Goal: Information Seeking & Learning: Learn about a topic

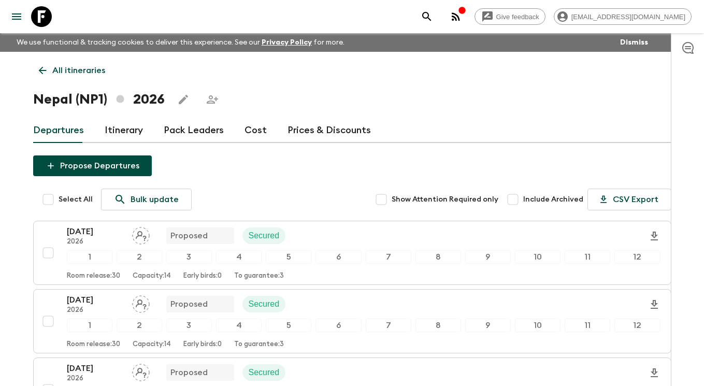
click at [47, 18] on icon at bounding box center [41, 16] width 21 height 21
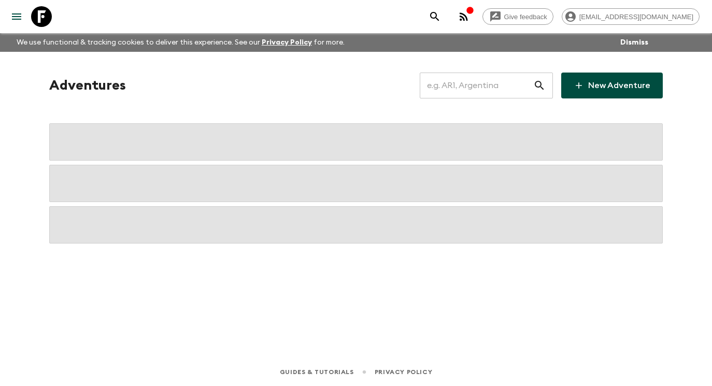
click at [502, 85] on input "text" at bounding box center [475, 85] width 113 height 29
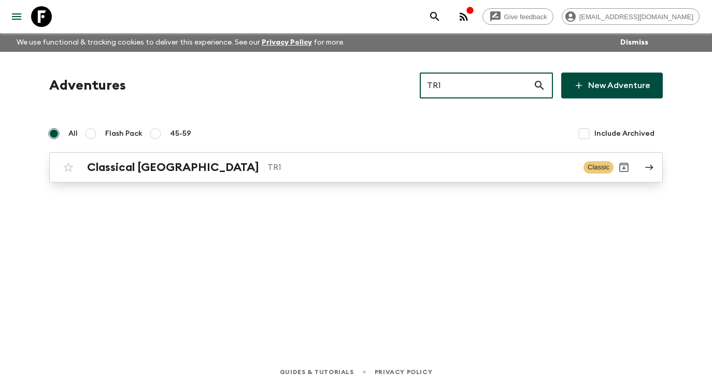
type input "TR1"
click at [645, 167] on icon at bounding box center [648, 167] width 9 height 9
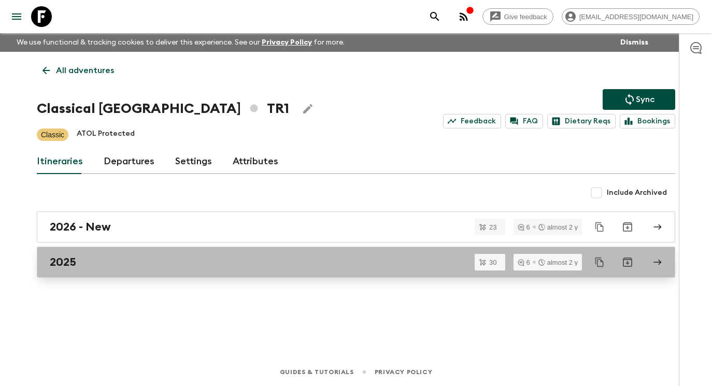
click at [322, 259] on div "2025" at bounding box center [346, 261] width 592 height 13
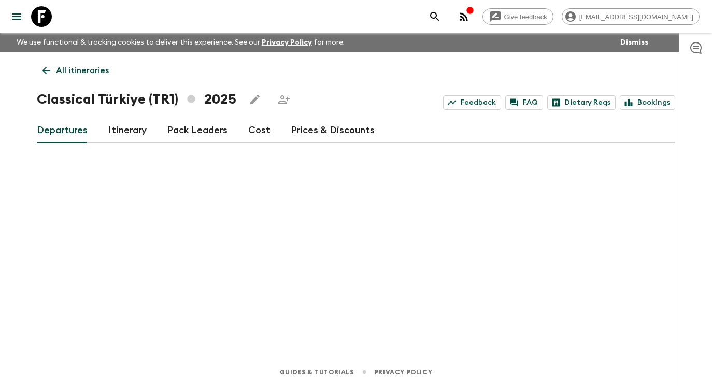
click at [68, 126] on link "Departures" at bounding box center [62, 130] width 51 height 25
click at [63, 133] on link "Departures" at bounding box center [62, 130] width 51 height 25
click at [56, 129] on link "Departures" at bounding box center [62, 130] width 51 height 25
click at [134, 132] on link "Itinerary" at bounding box center [127, 130] width 38 height 25
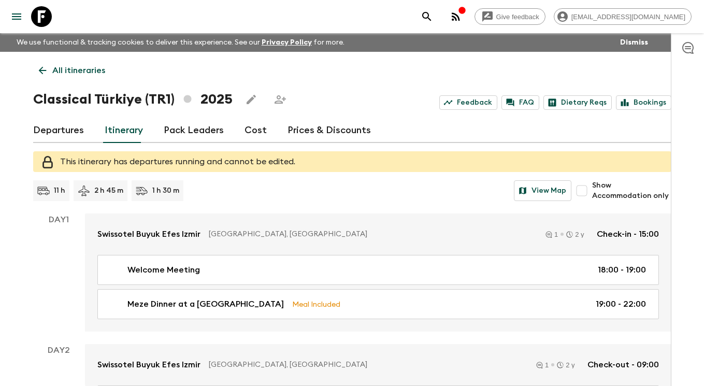
click at [66, 131] on link "Departures" at bounding box center [58, 130] width 51 height 25
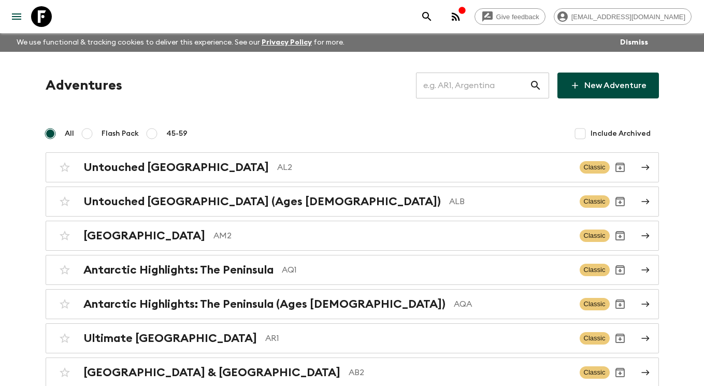
click at [477, 86] on input "text" at bounding box center [472, 85] width 113 height 29
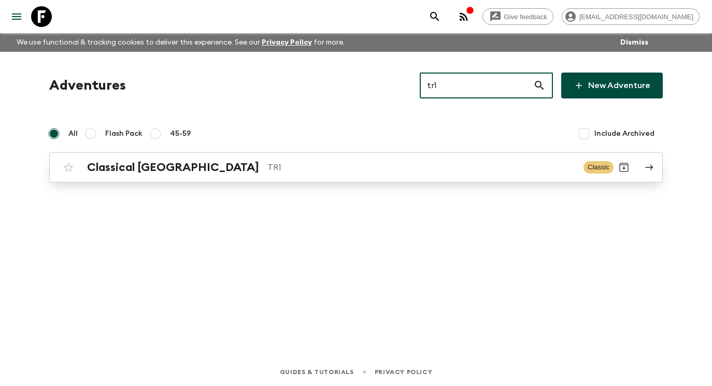
type input "tr1"
click at [453, 166] on p "TR1" at bounding box center [421, 167] width 308 height 12
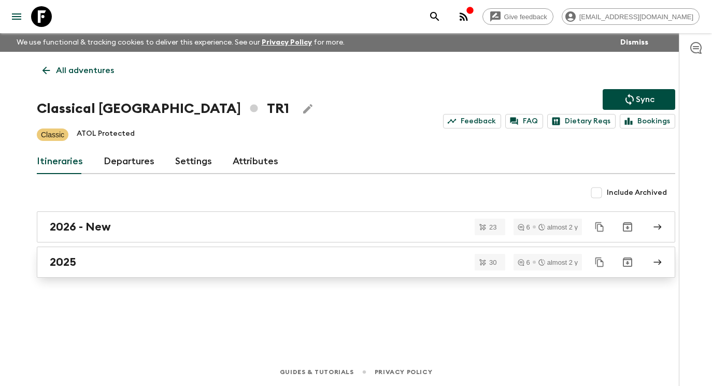
click at [396, 253] on link "2025" at bounding box center [356, 262] width 638 height 31
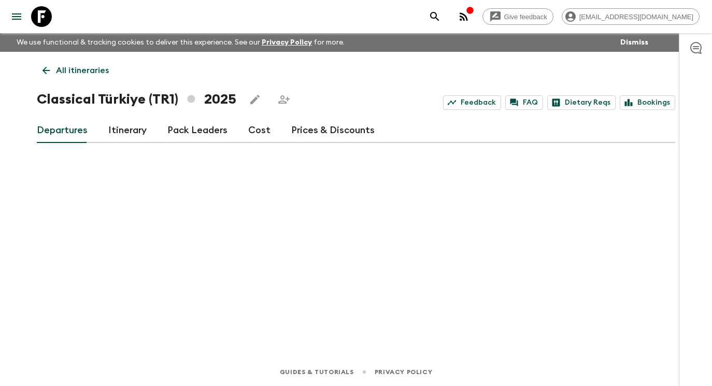
click at [139, 97] on h1 "Classical [GEOGRAPHIC_DATA] (TR1) 2025" at bounding box center [136, 99] width 199 height 21
click at [66, 132] on link "Departures" at bounding box center [62, 130] width 51 height 25
click at [121, 129] on link "Itinerary" at bounding box center [127, 130] width 38 height 25
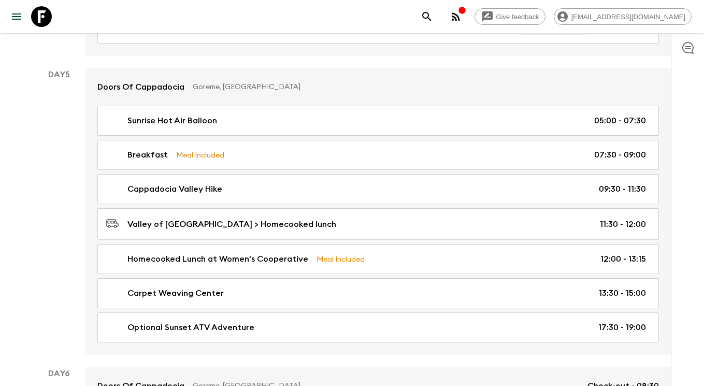
scroll to position [1358, 0]
